Goal: Check status: Check status

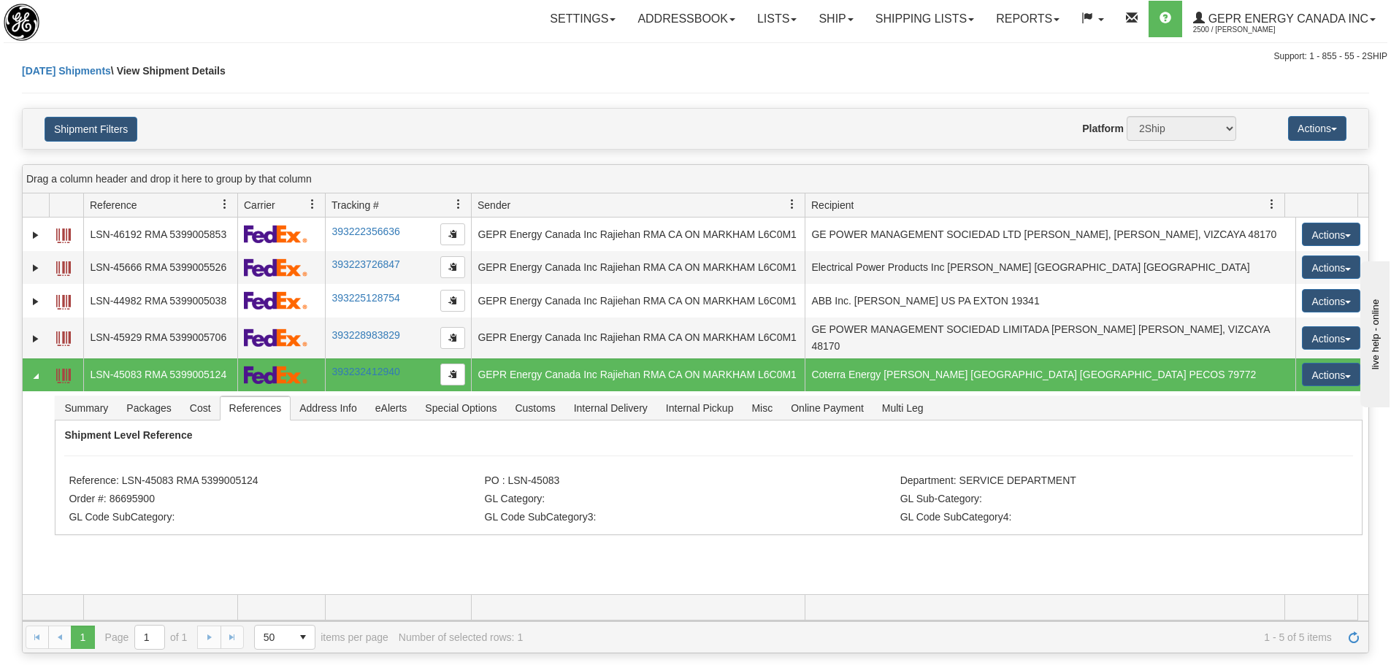
click at [471, 104] on div "Today Shipments \ View Shipment Details" at bounding box center [695, 86] width 1347 height 45
click at [1348, 639] on span "Refresh" at bounding box center [1354, 638] width 12 height 12
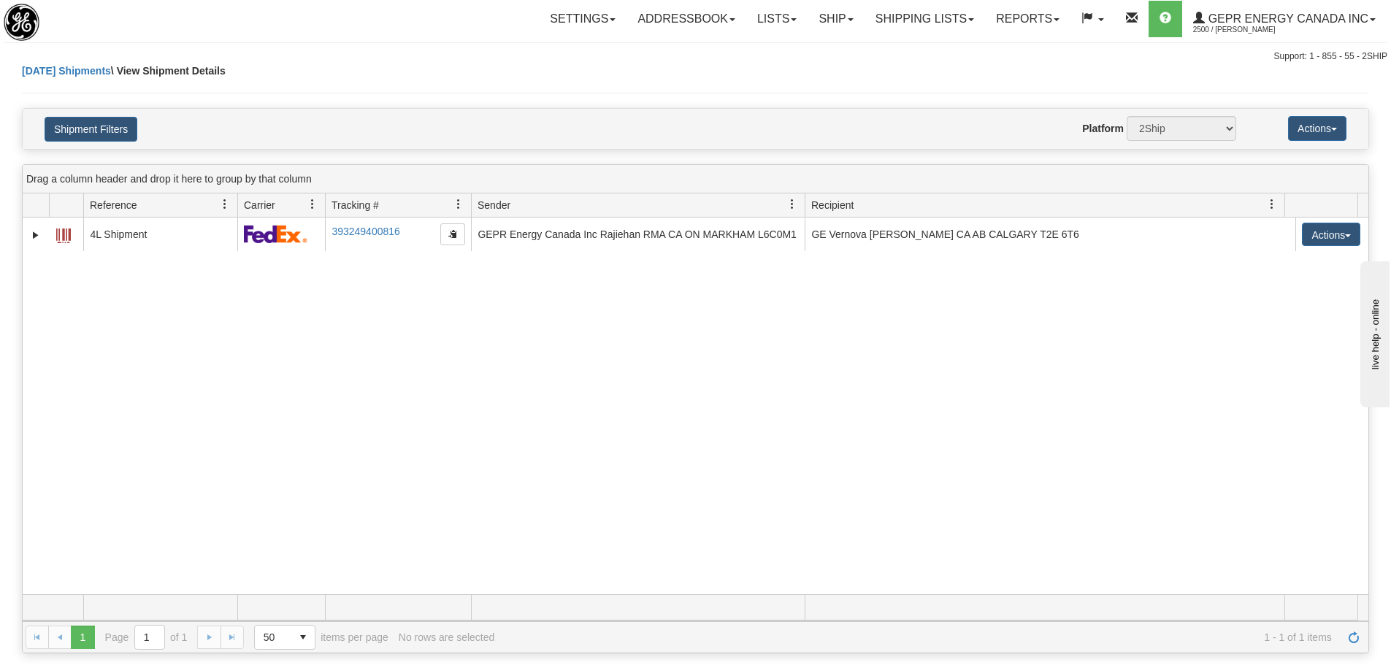
click at [618, 468] on div "31621440 2500 4L Shipment 393249400816 09/16/2025 09/16/2025 07:43:49 AM GEPR E…" at bounding box center [696, 406] width 1346 height 377
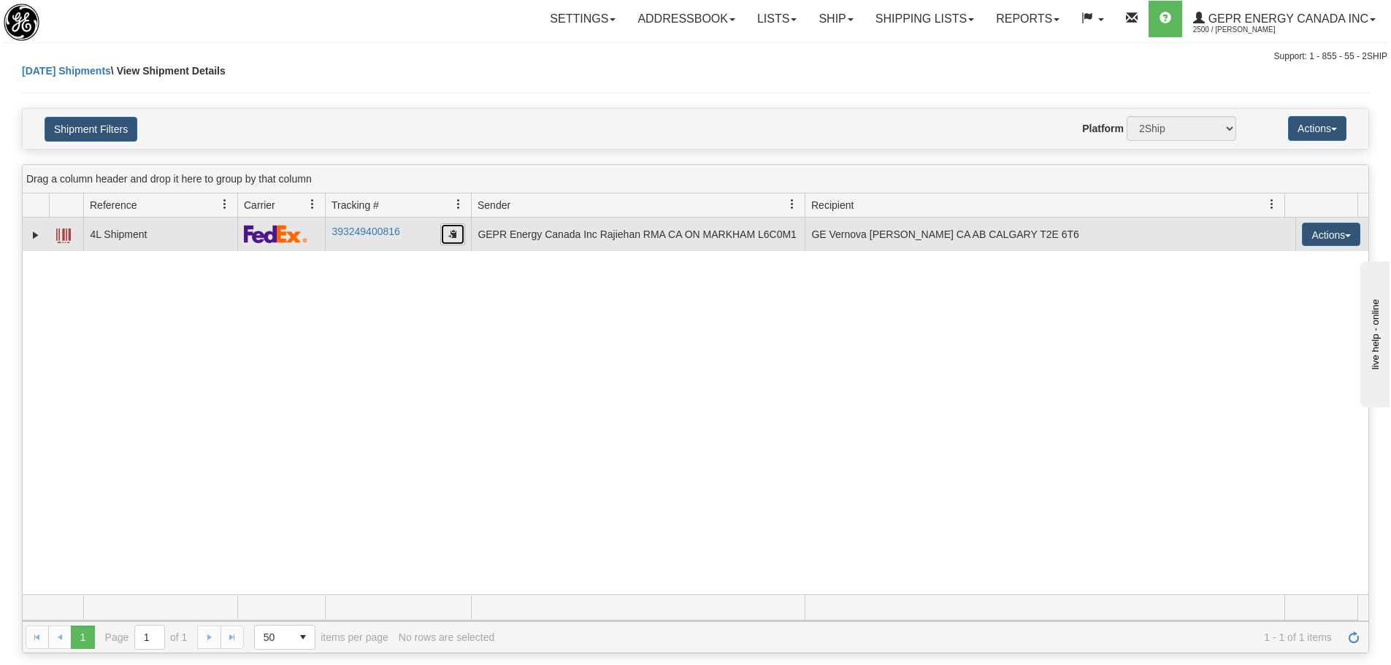
click at [458, 240] on button "button" at bounding box center [452, 234] width 25 height 22
